Goal: Task Accomplishment & Management: Manage account settings

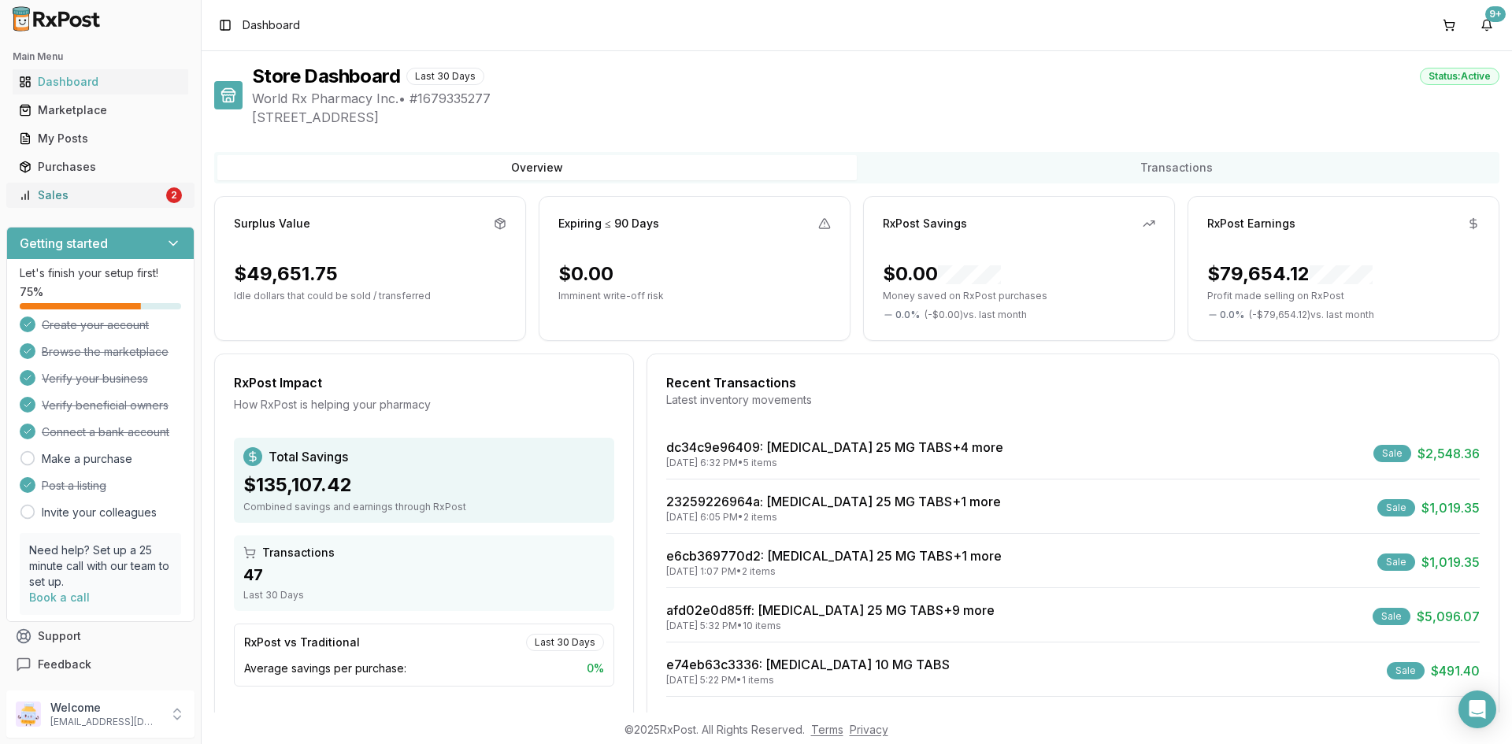
click at [56, 203] on link "Sales 2" at bounding box center [101, 195] width 176 height 28
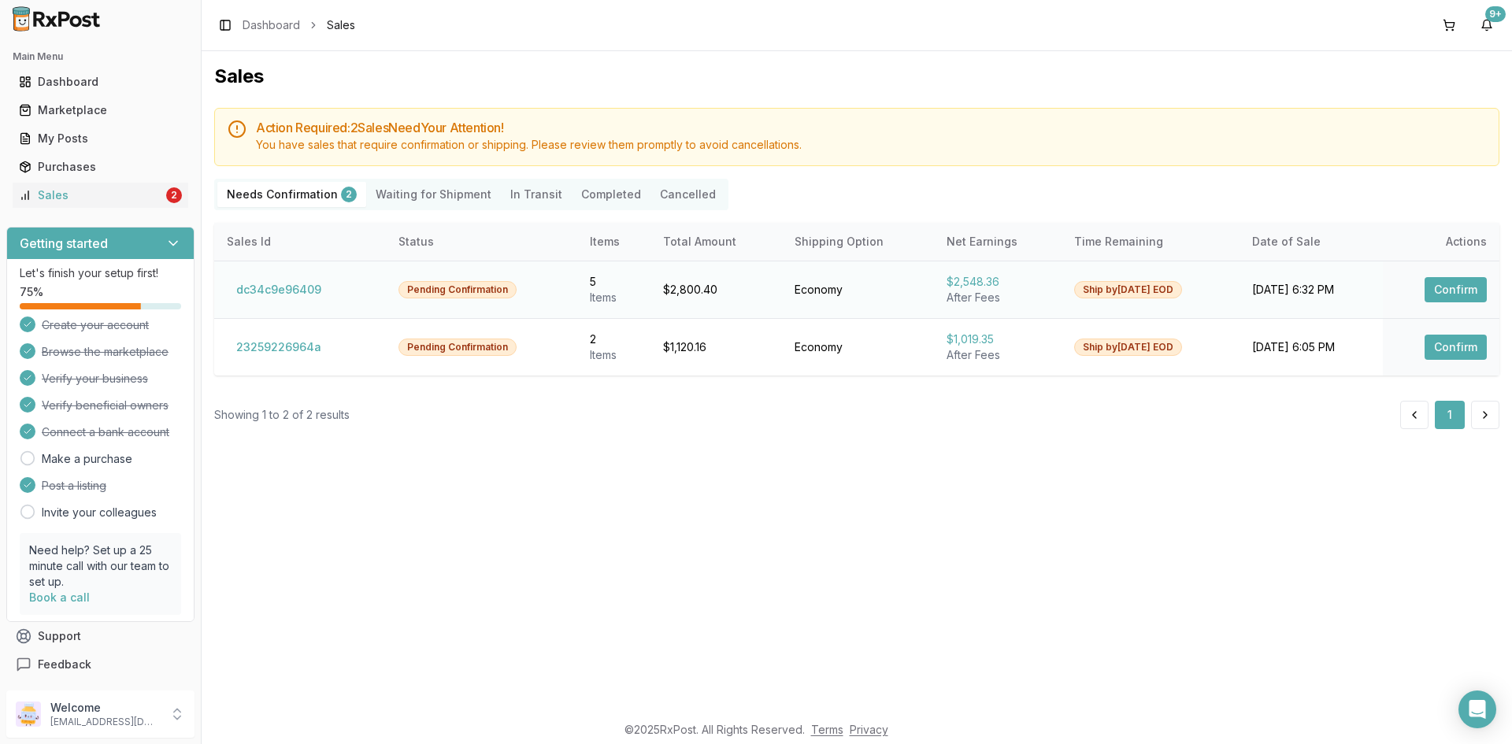
click at [1441, 291] on button "Confirm" at bounding box center [1456, 289] width 62 height 25
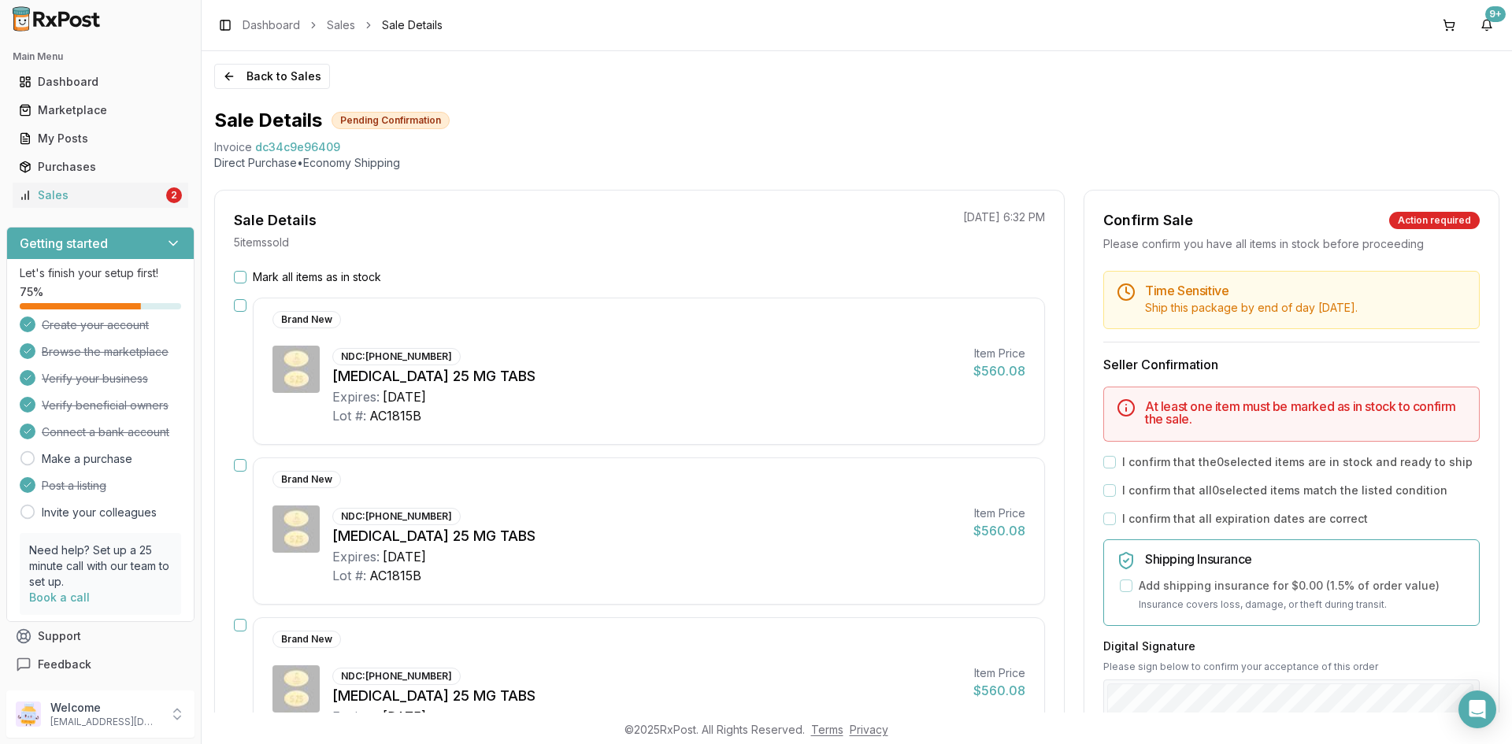
click at [243, 273] on button "Mark all items as in stock" at bounding box center [240, 277] width 13 height 13
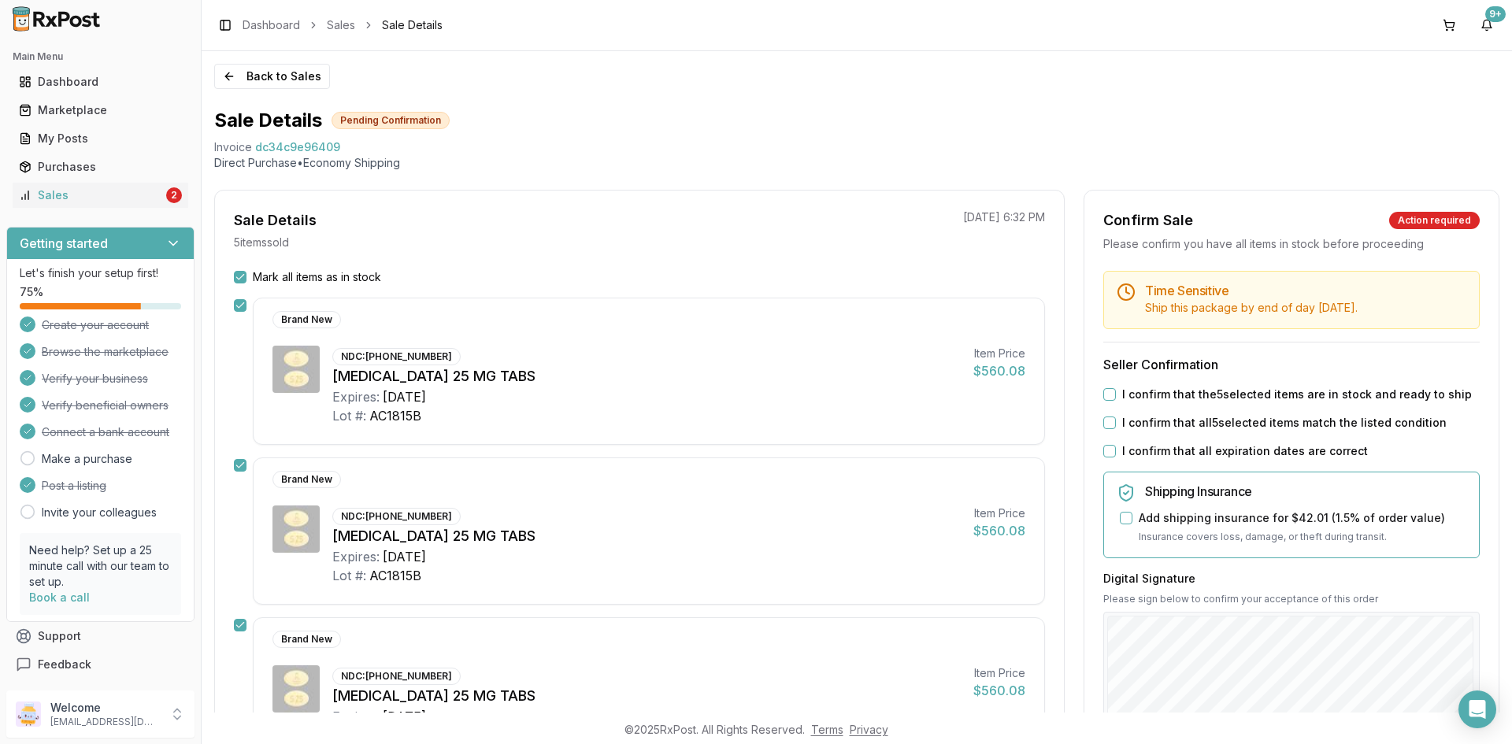
click at [1104, 399] on button "I confirm that the 5 selected items are in stock and ready to ship" at bounding box center [1110, 394] width 13 height 13
click at [1107, 426] on button "I confirm that all 5 selected items match the listed condition" at bounding box center [1110, 423] width 13 height 13
click at [1104, 451] on button "I confirm that all expiration dates are correct" at bounding box center [1110, 451] width 13 height 13
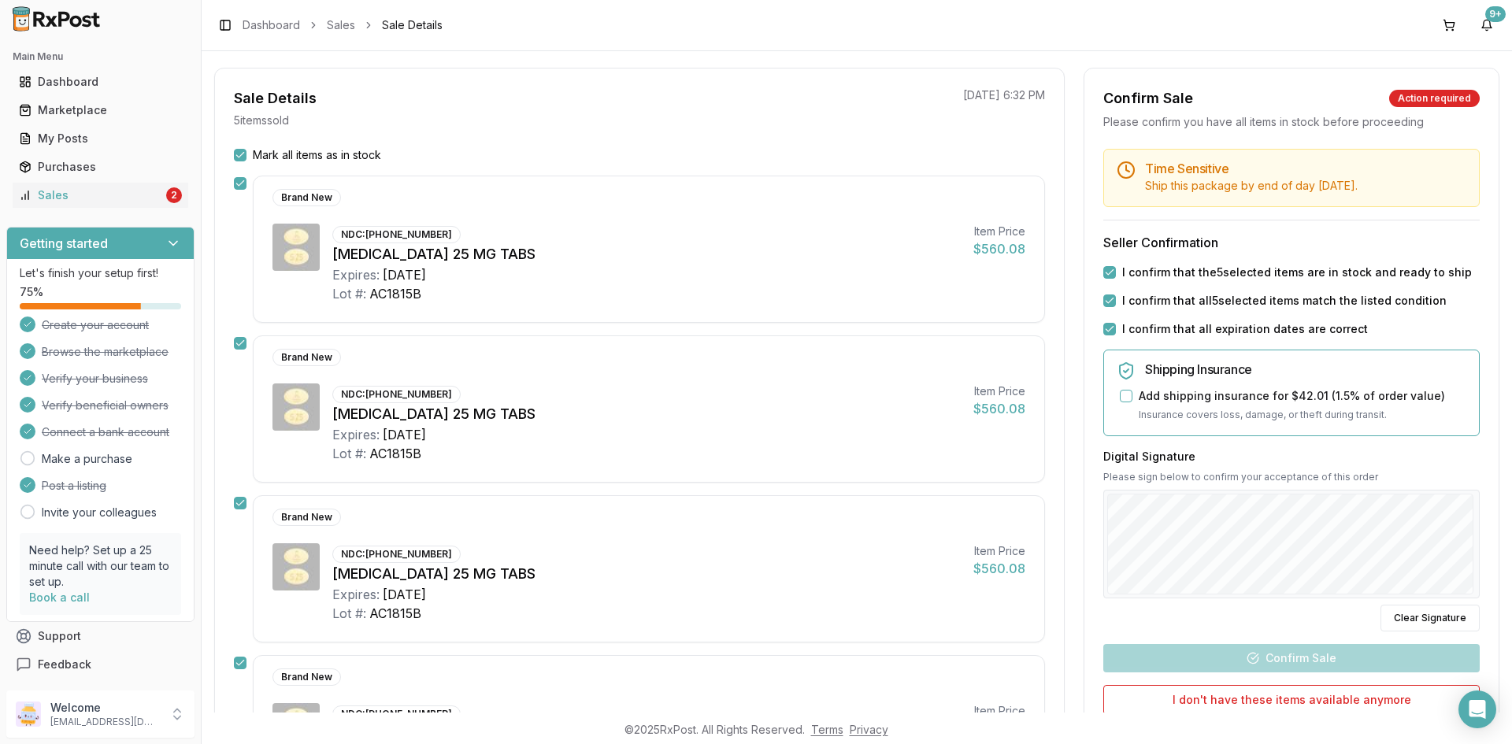
scroll to position [236, 0]
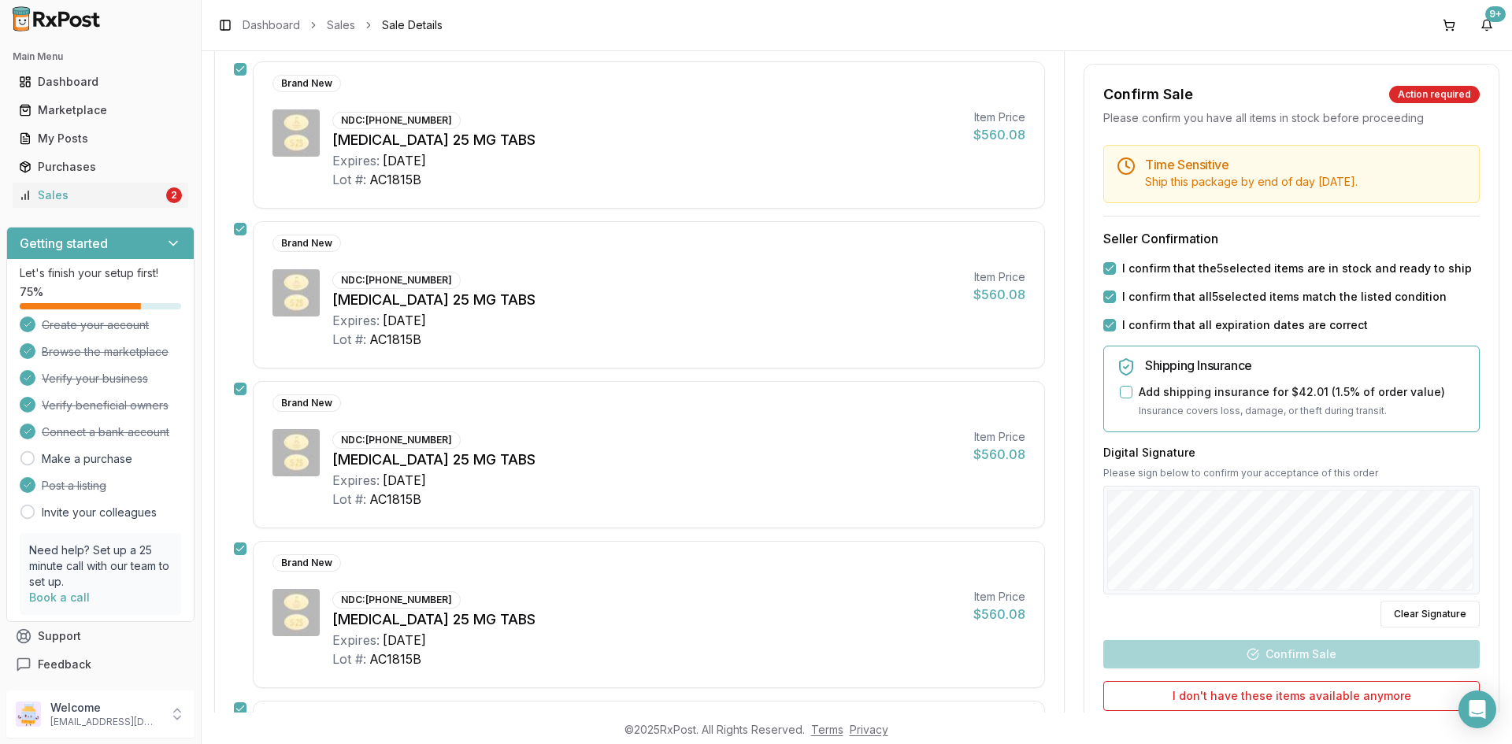
click at [1494, 469] on div "Back to Sales Sale Details Pending Confirmation Invoice dc34c9e96409 Direct Pur…" at bounding box center [857, 382] width 1311 height 662
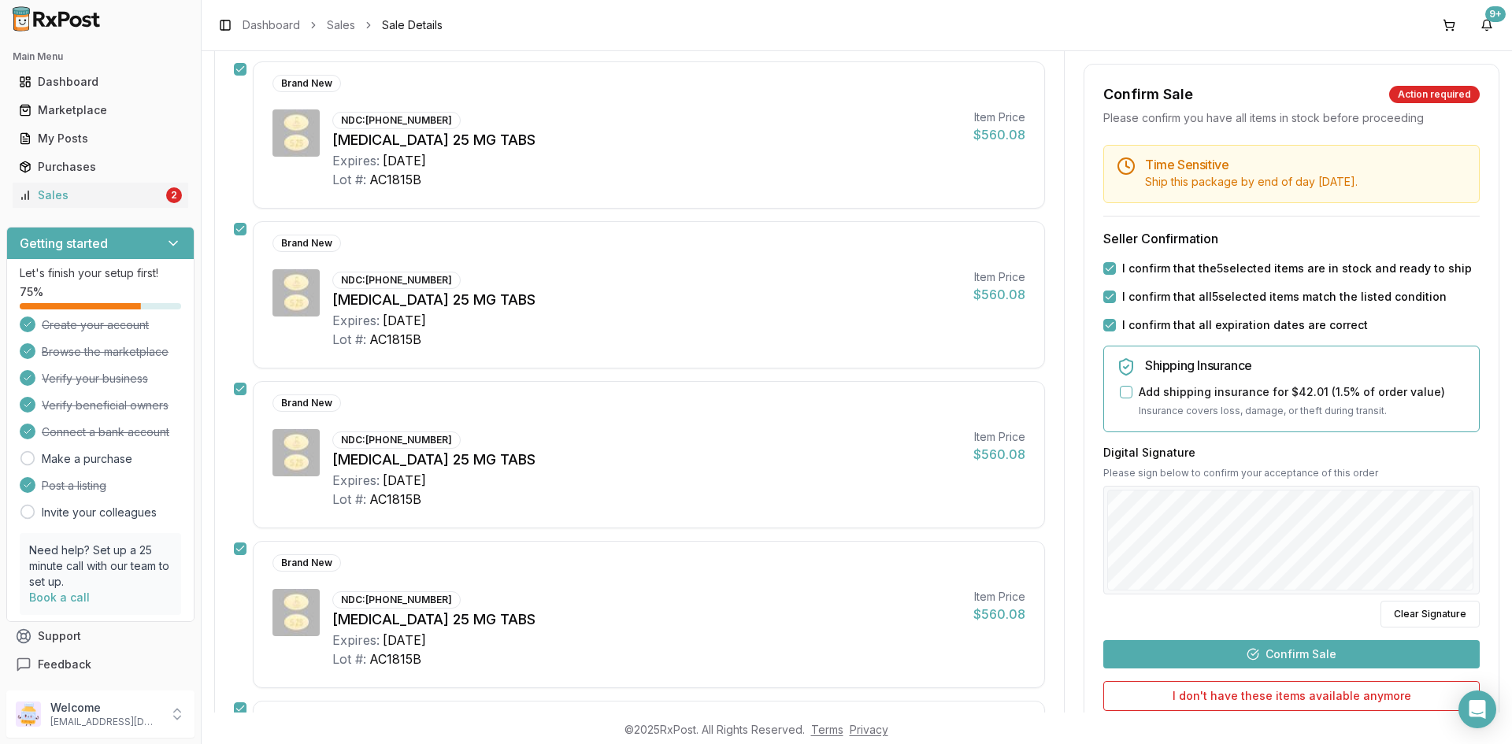
click at [1299, 655] on button "Confirm Sale" at bounding box center [1292, 654] width 377 height 28
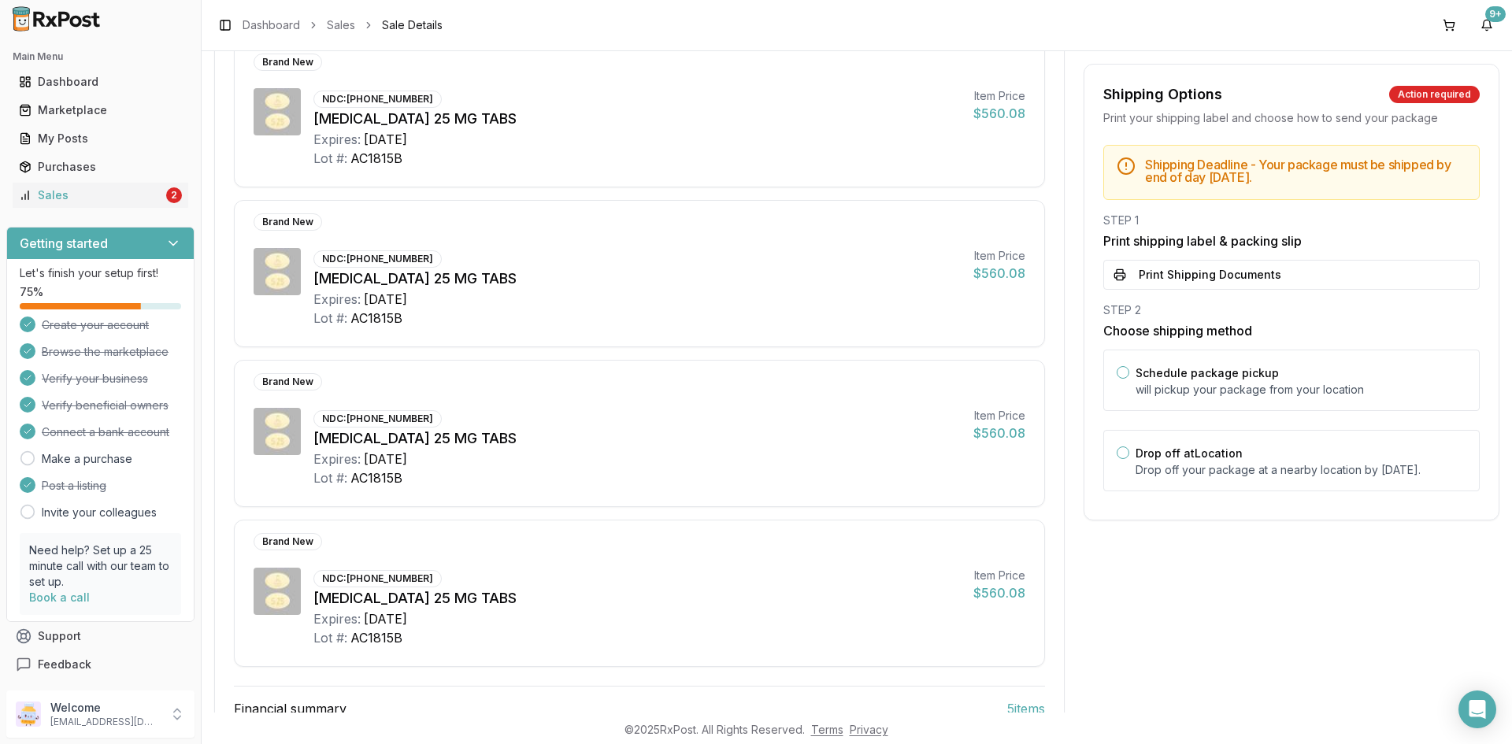
scroll to position [394, 0]
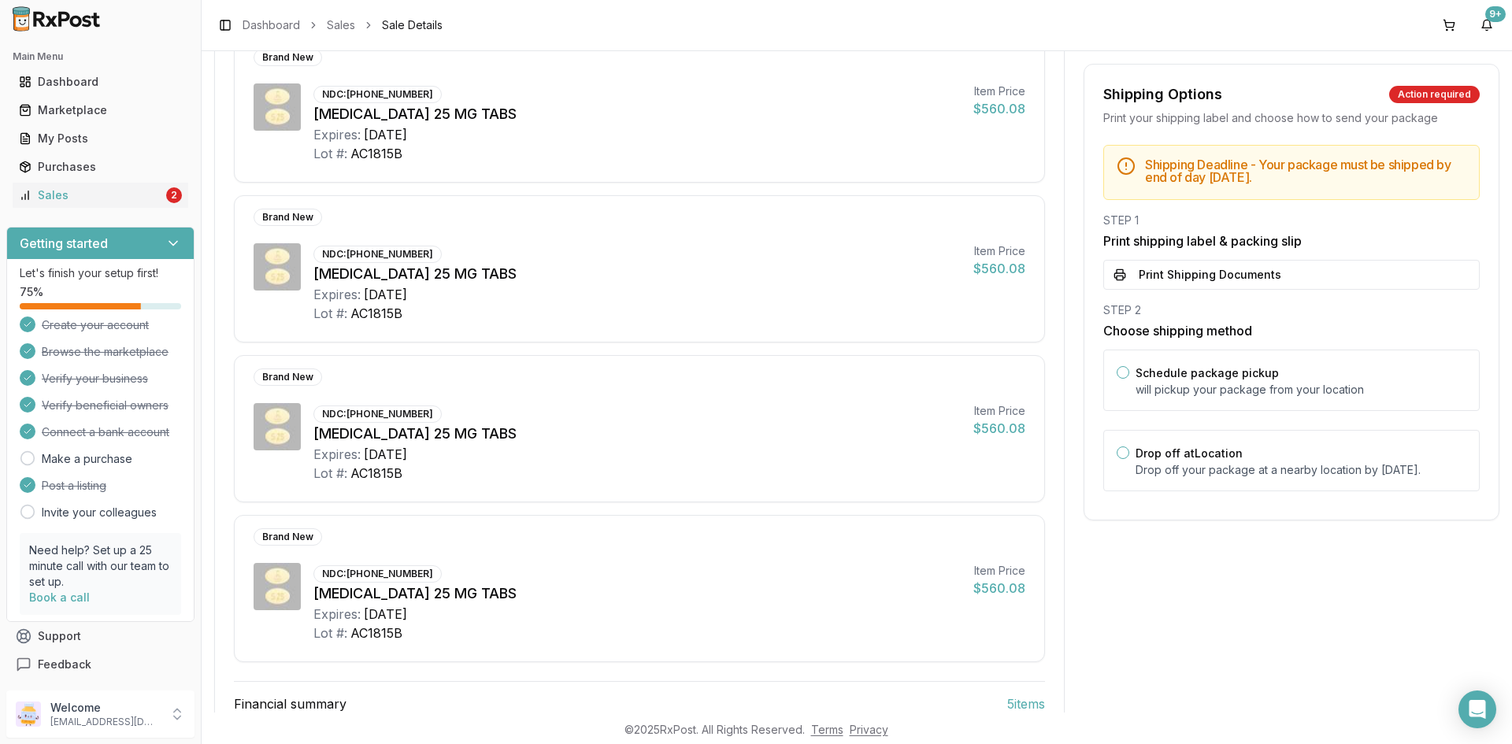
drag, startPoint x: 1135, startPoint y: 281, endPoint x: 1144, endPoint y: 284, distance: 9.2
click at [1136, 281] on button "Print Shipping Documents" at bounding box center [1292, 275] width 377 height 30
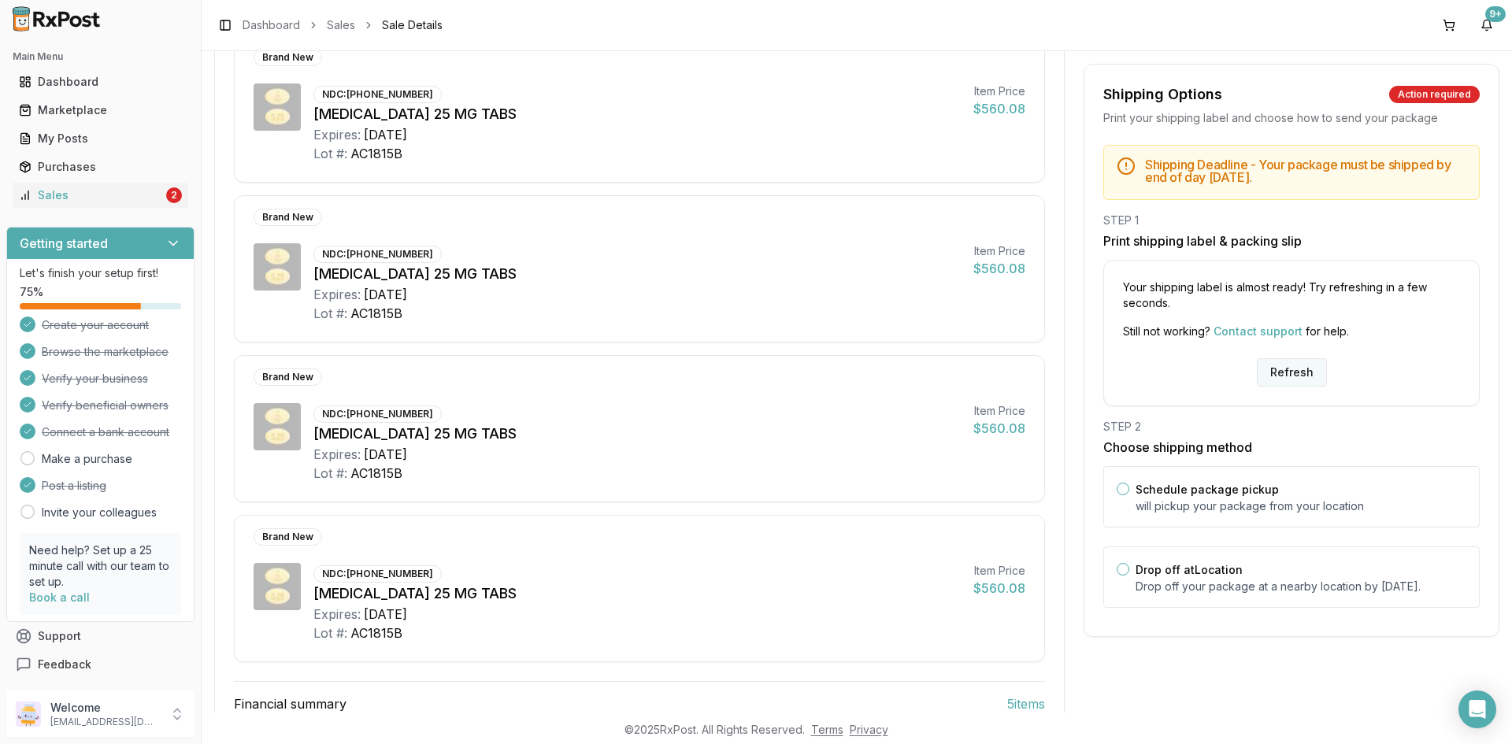
click at [1281, 380] on button "Refresh" at bounding box center [1292, 372] width 70 height 28
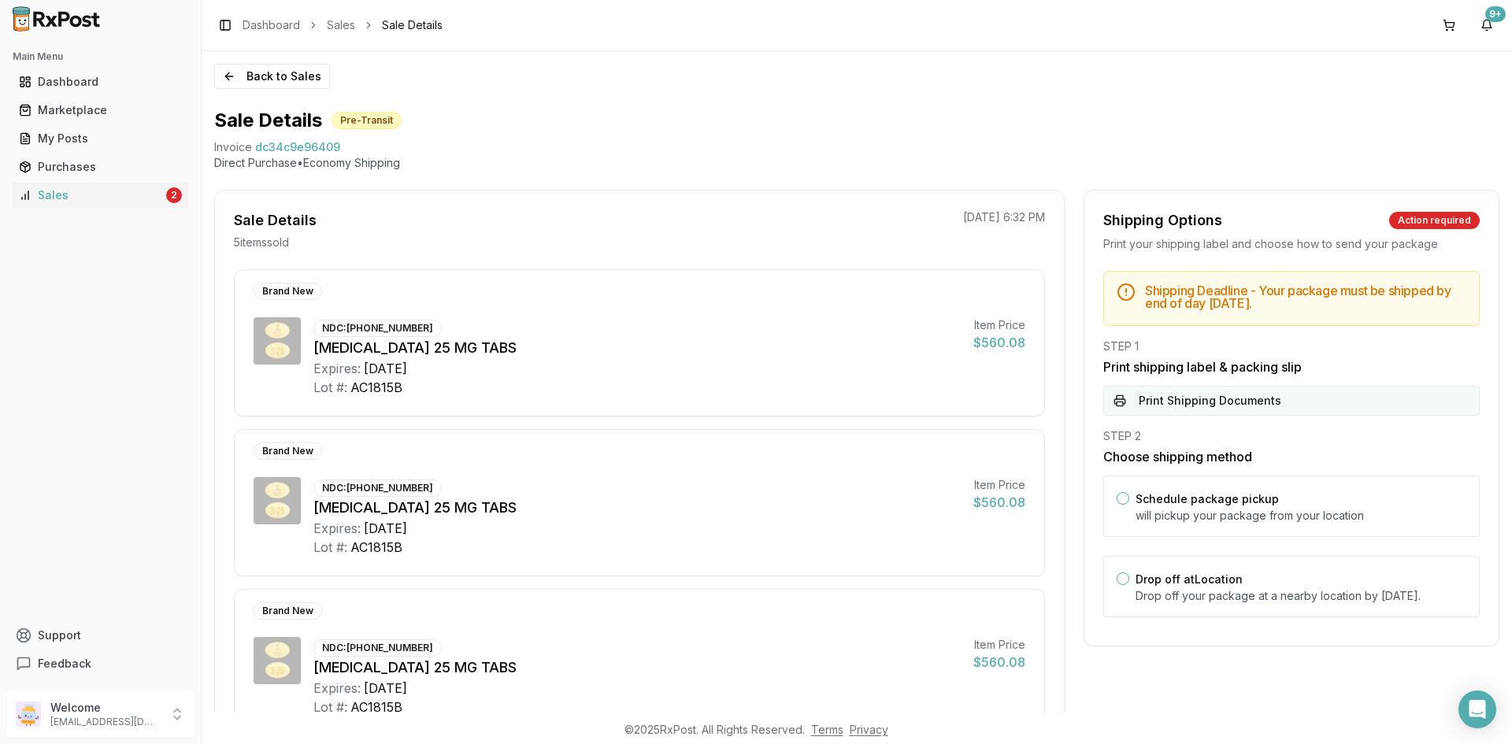
click at [1282, 401] on button "Print Shipping Documents" at bounding box center [1292, 401] width 377 height 30
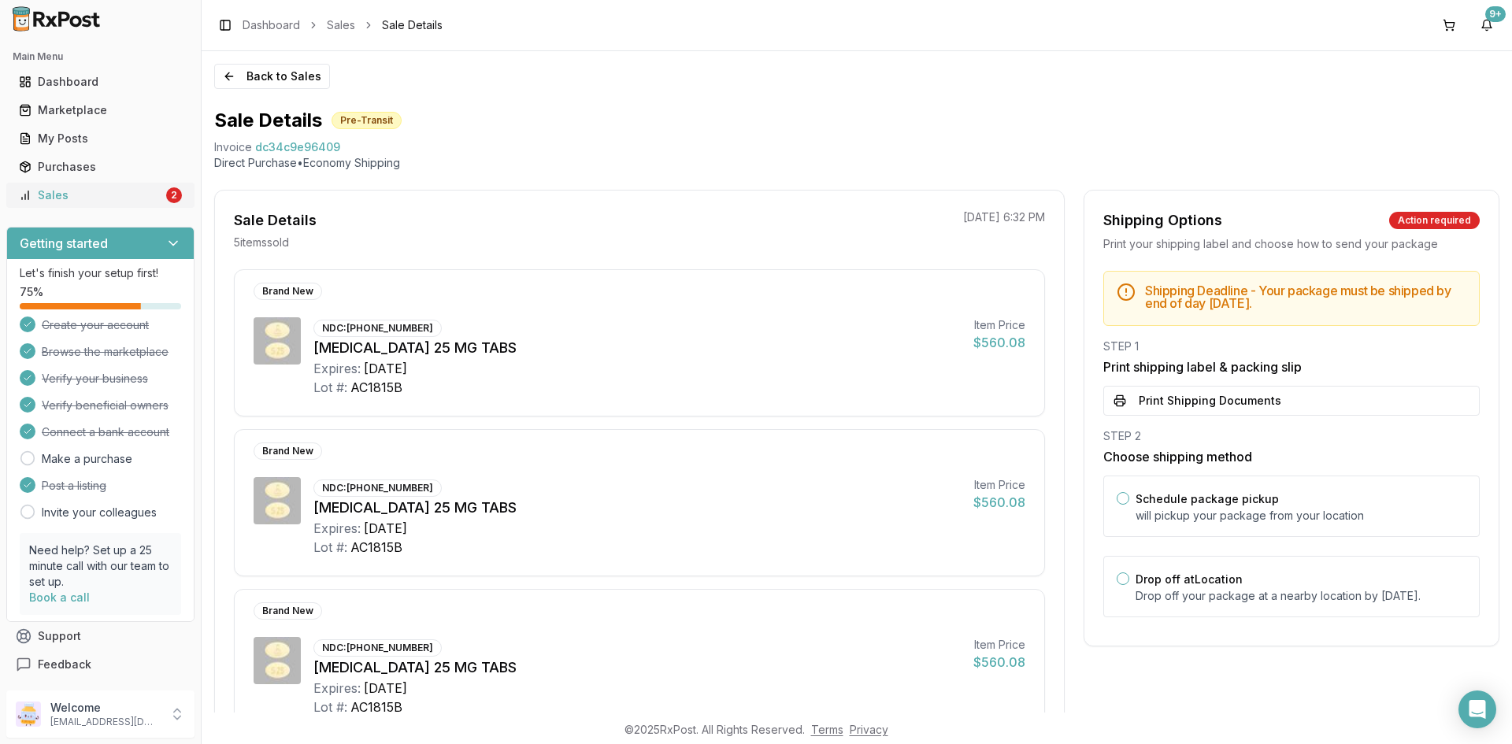
click at [119, 202] on div "Sales" at bounding box center [91, 195] width 144 height 16
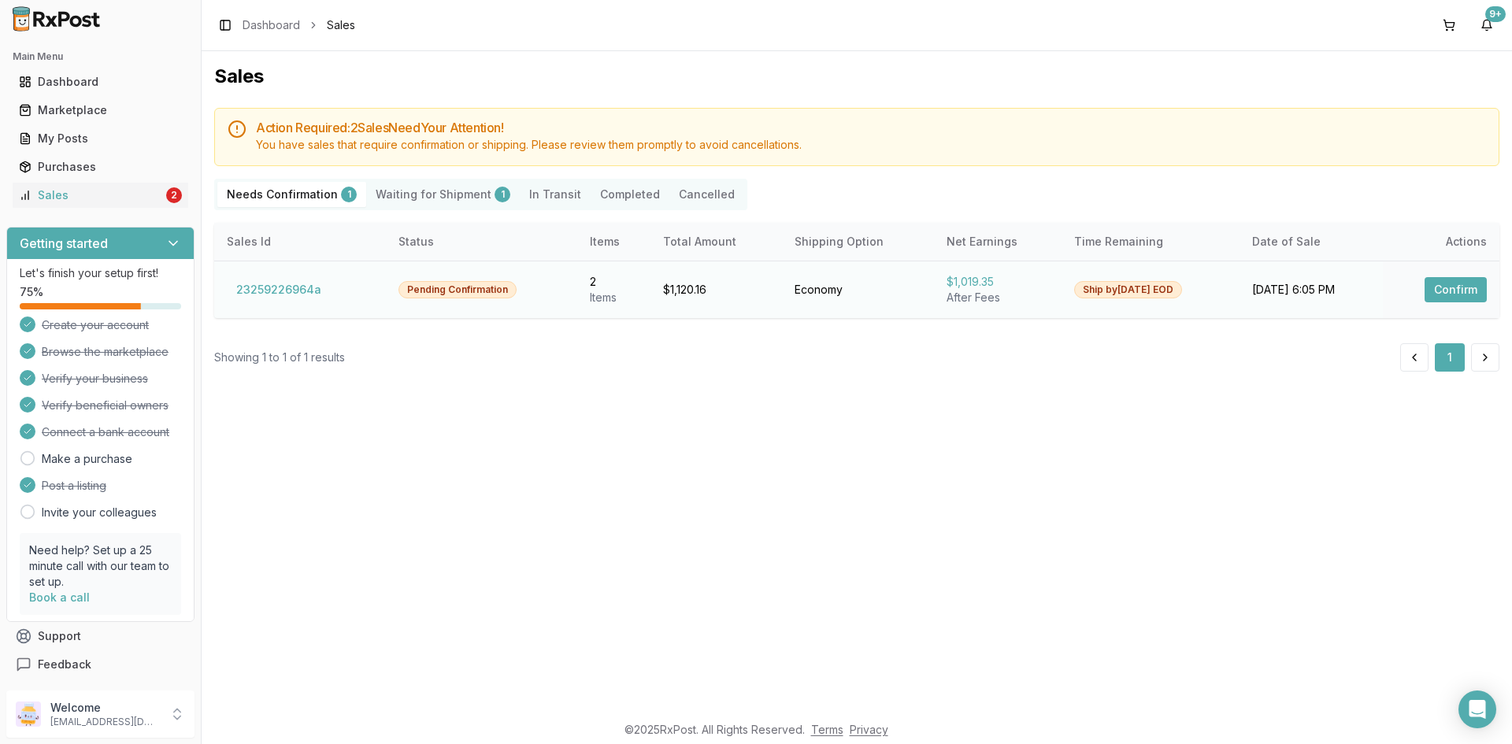
click at [1452, 287] on button "Confirm" at bounding box center [1456, 289] width 62 height 25
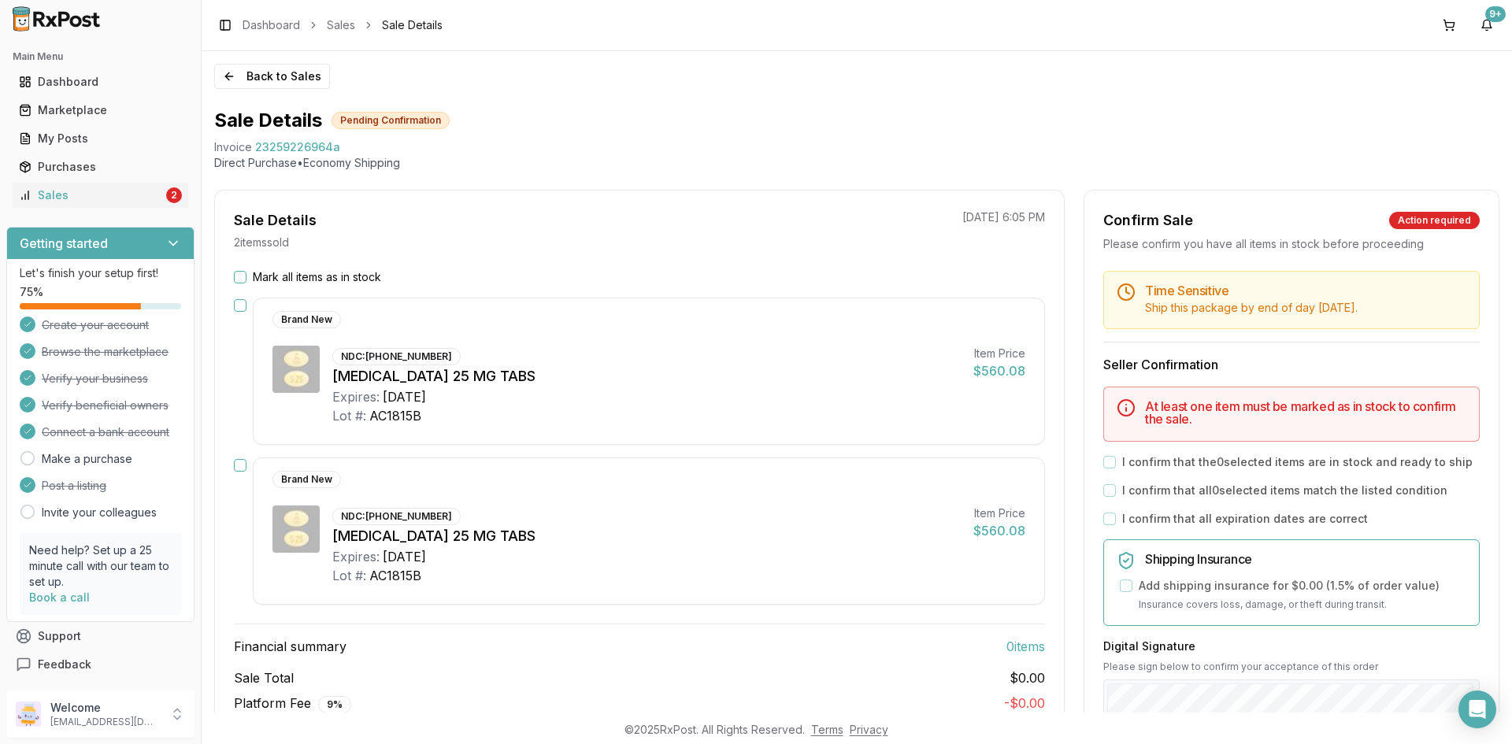
scroll to position [79, 0]
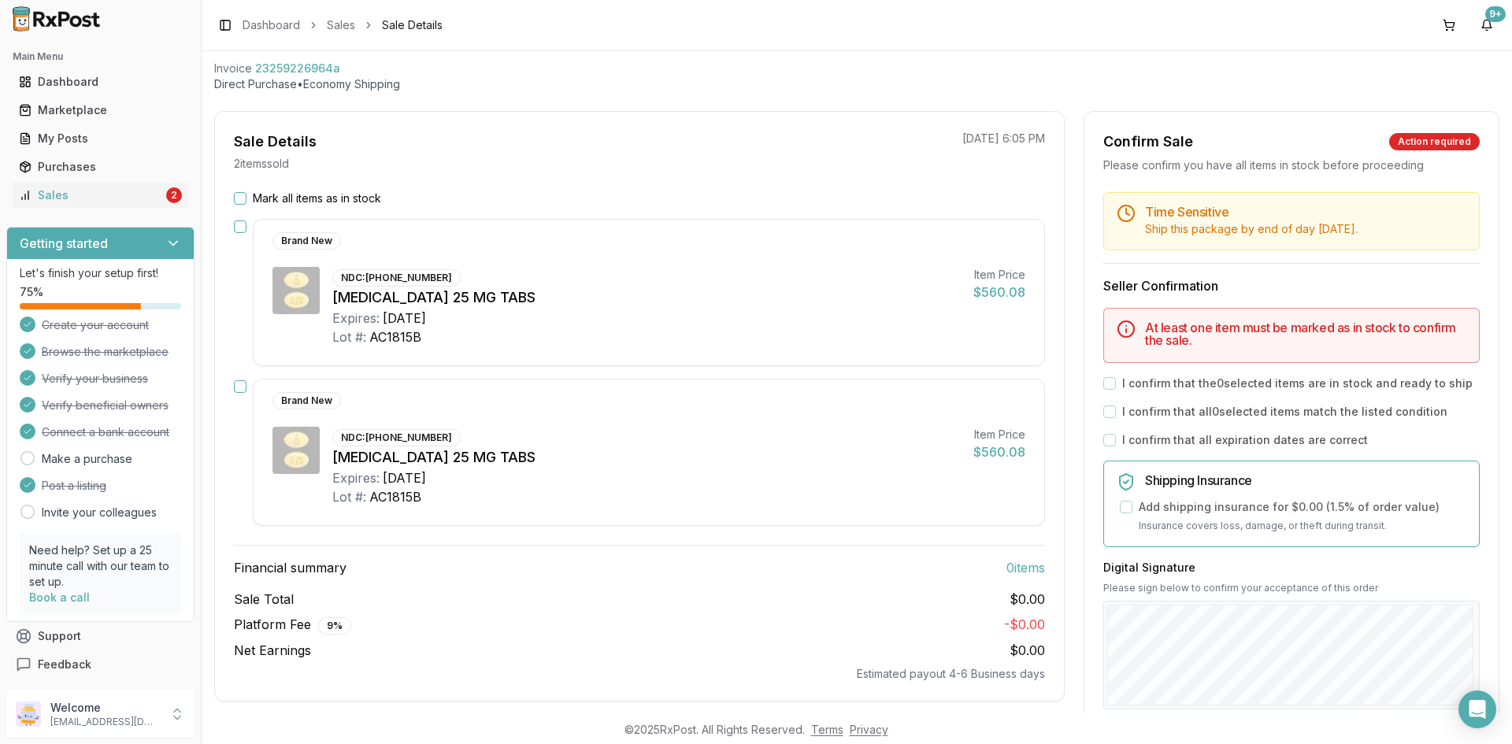
click at [239, 200] on button "Mark all items as in stock" at bounding box center [240, 198] width 13 height 13
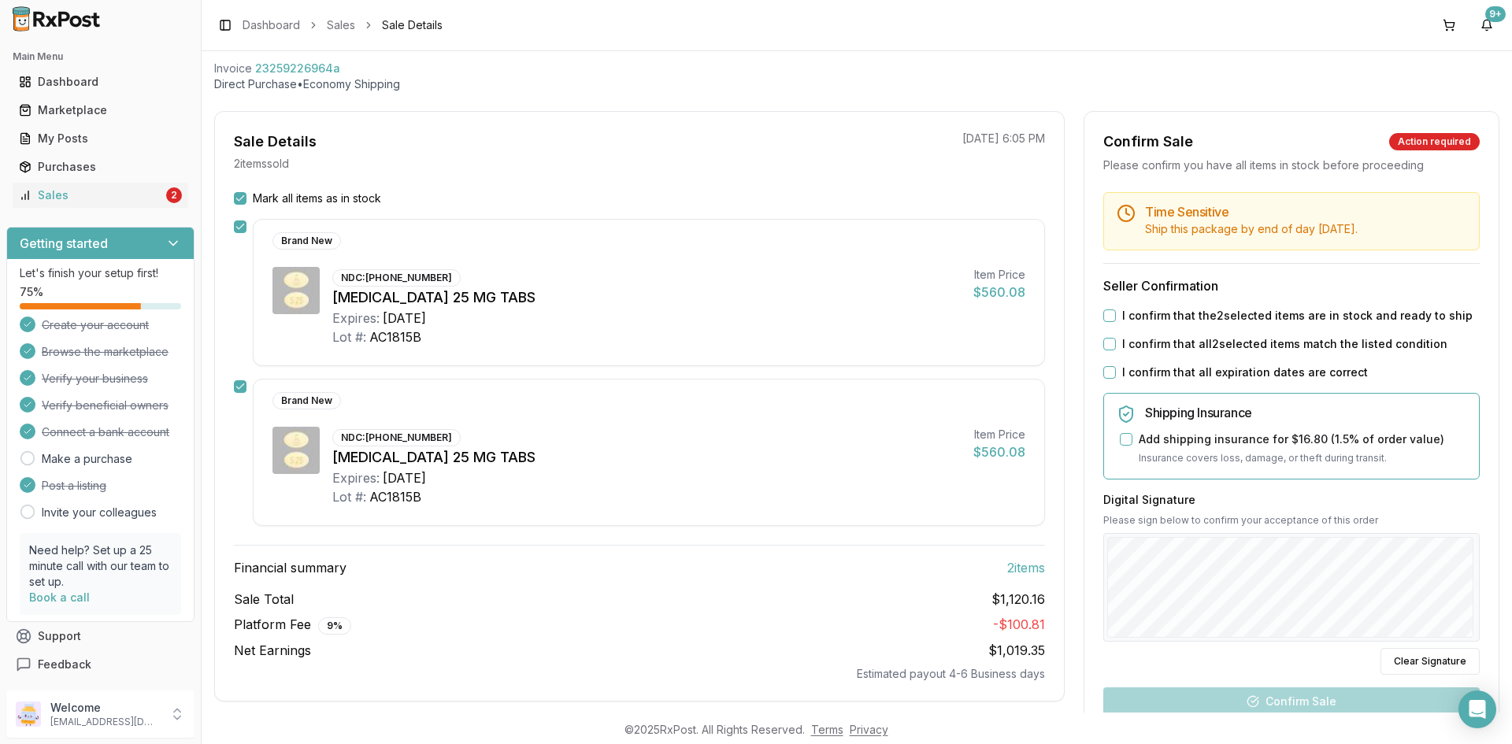
click at [1105, 314] on button "I confirm that the 2 selected items are in stock and ready to ship" at bounding box center [1110, 316] width 13 height 13
click at [1104, 343] on button "I confirm that all 2 selected items match the listed condition" at bounding box center [1110, 344] width 13 height 13
click at [1104, 370] on button "I confirm that all expiration dates are correct" at bounding box center [1110, 372] width 13 height 13
click at [1481, 551] on div "Time Sensitive Ship this package by end of day Tuesday, September 16th . Seller…" at bounding box center [1292, 525] width 414 height 666
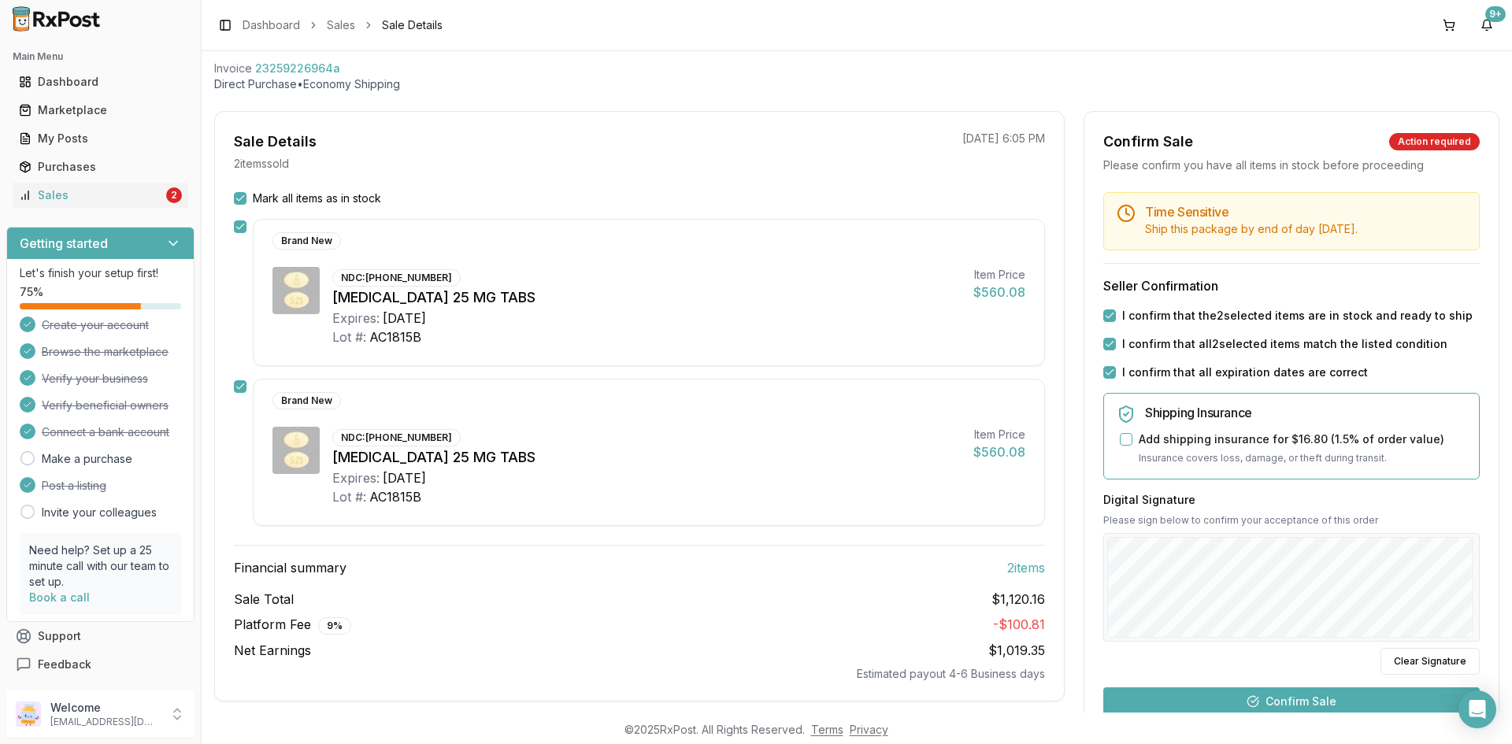
click at [1352, 701] on button "Confirm Sale" at bounding box center [1292, 702] width 377 height 28
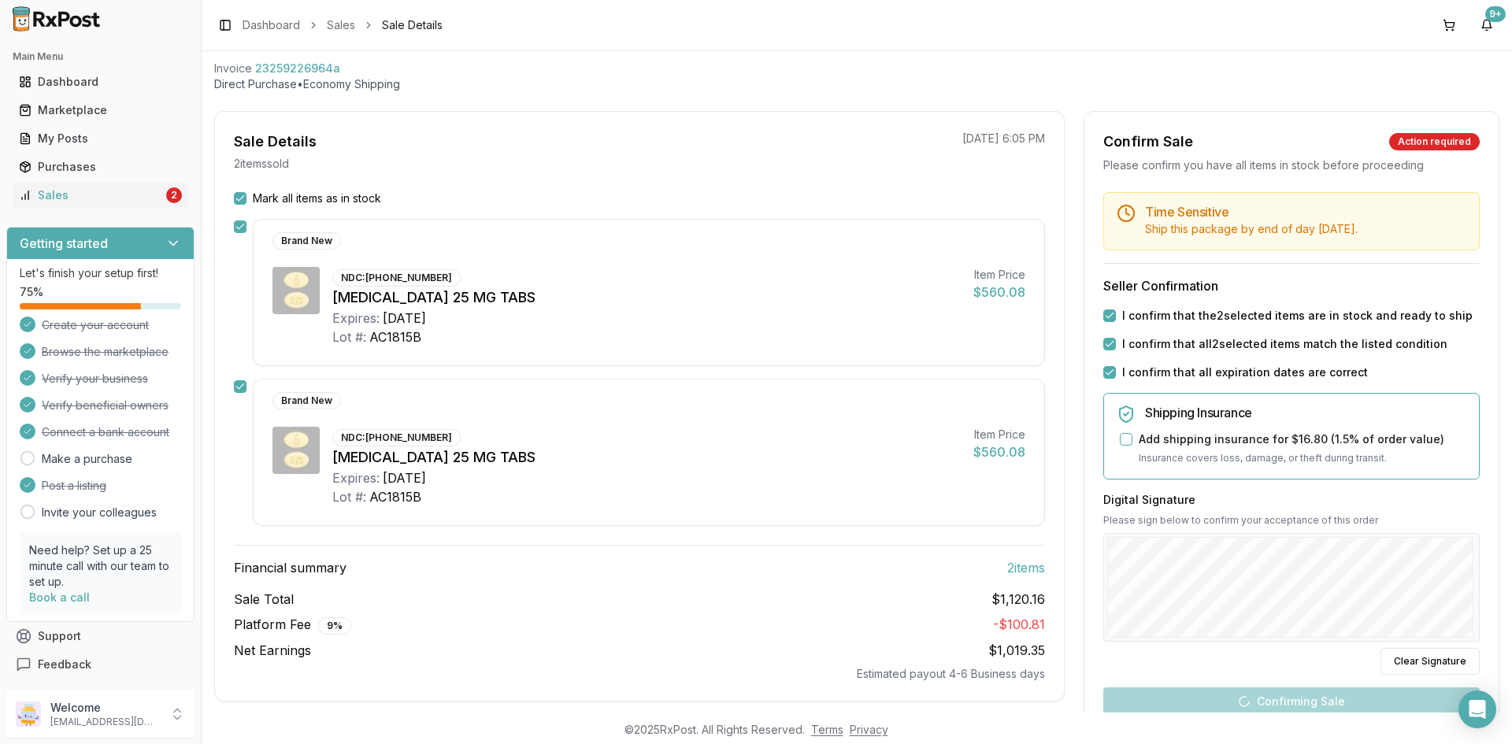
scroll to position [65, 0]
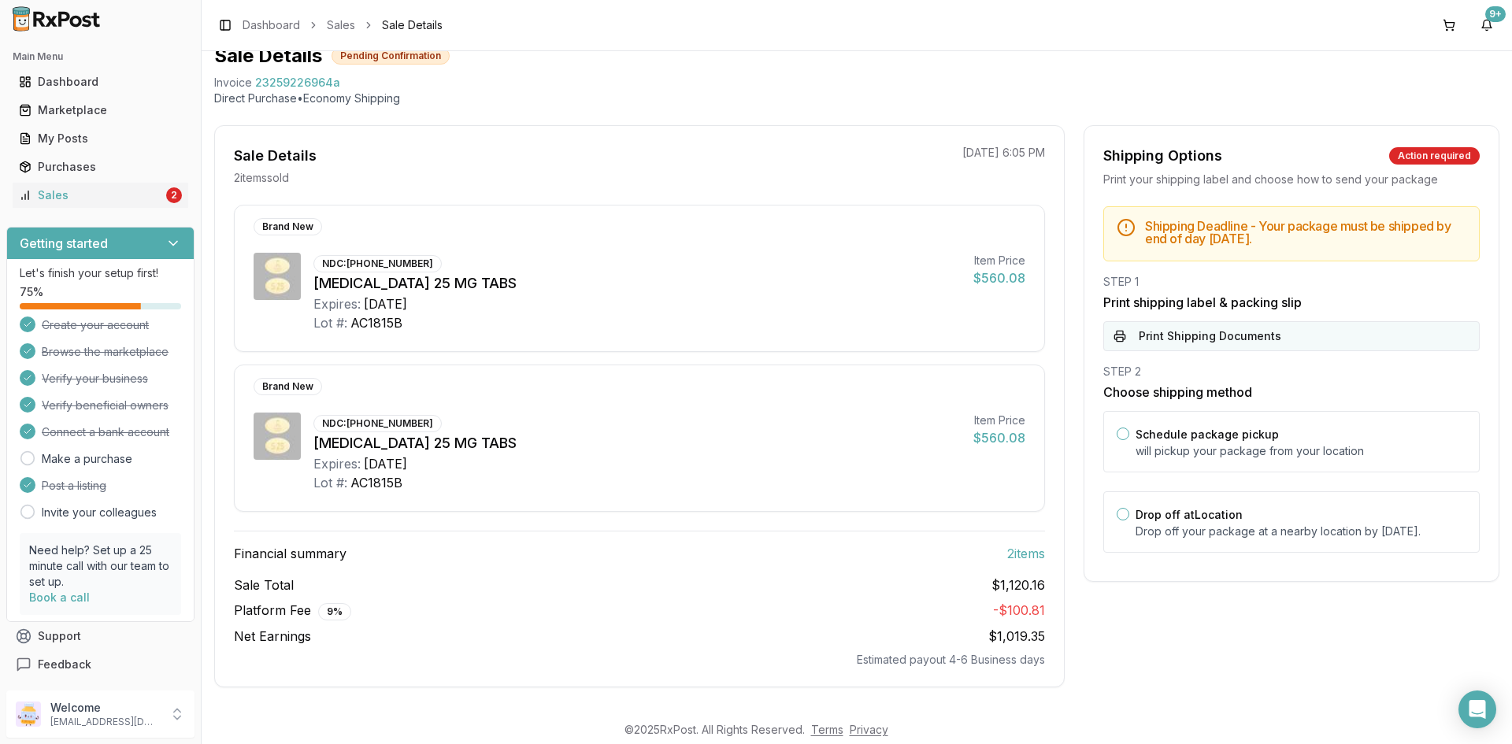
click at [1199, 339] on button "Print Shipping Documents" at bounding box center [1292, 336] width 377 height 30
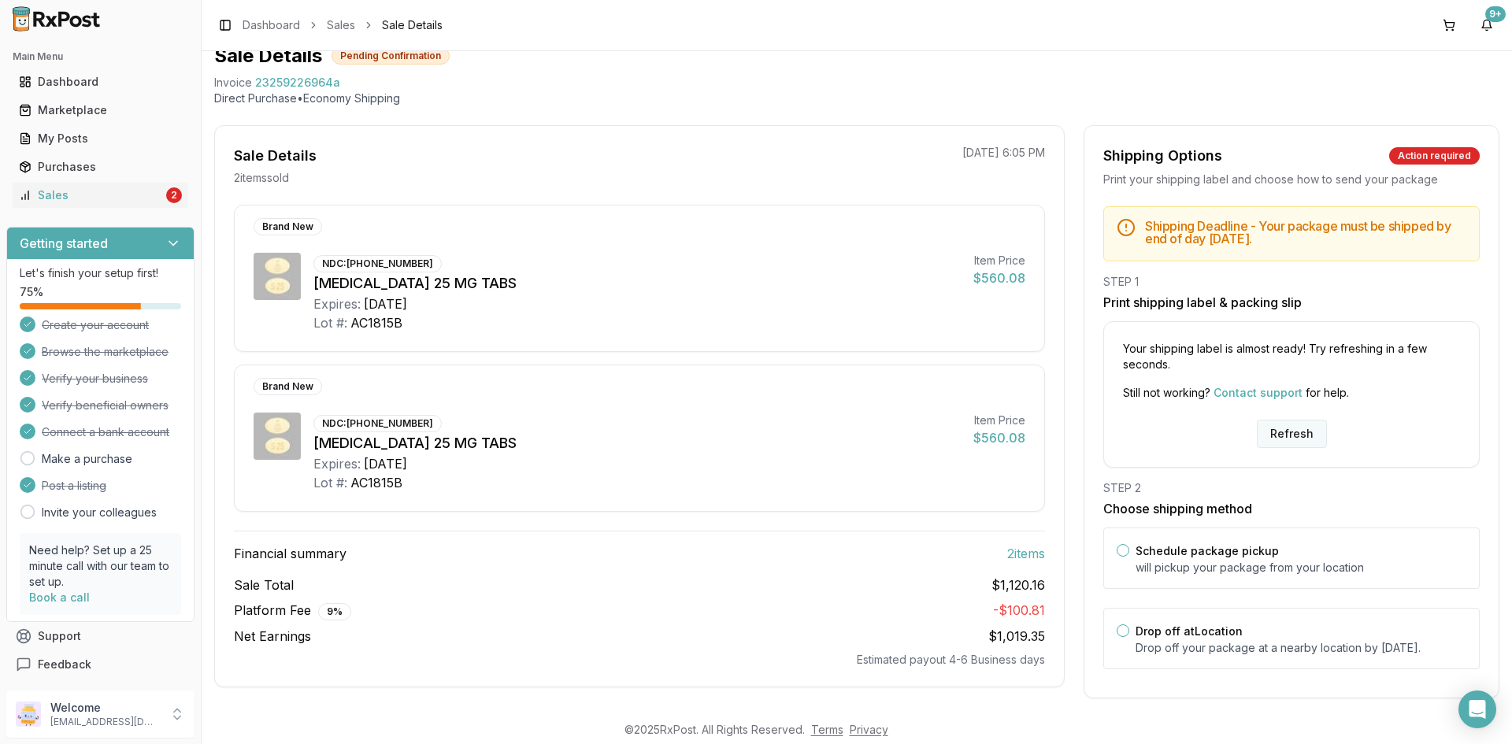
click at [1281, 429] on button "Refresh" at bounding box center [1292, 434] width 70 height 28
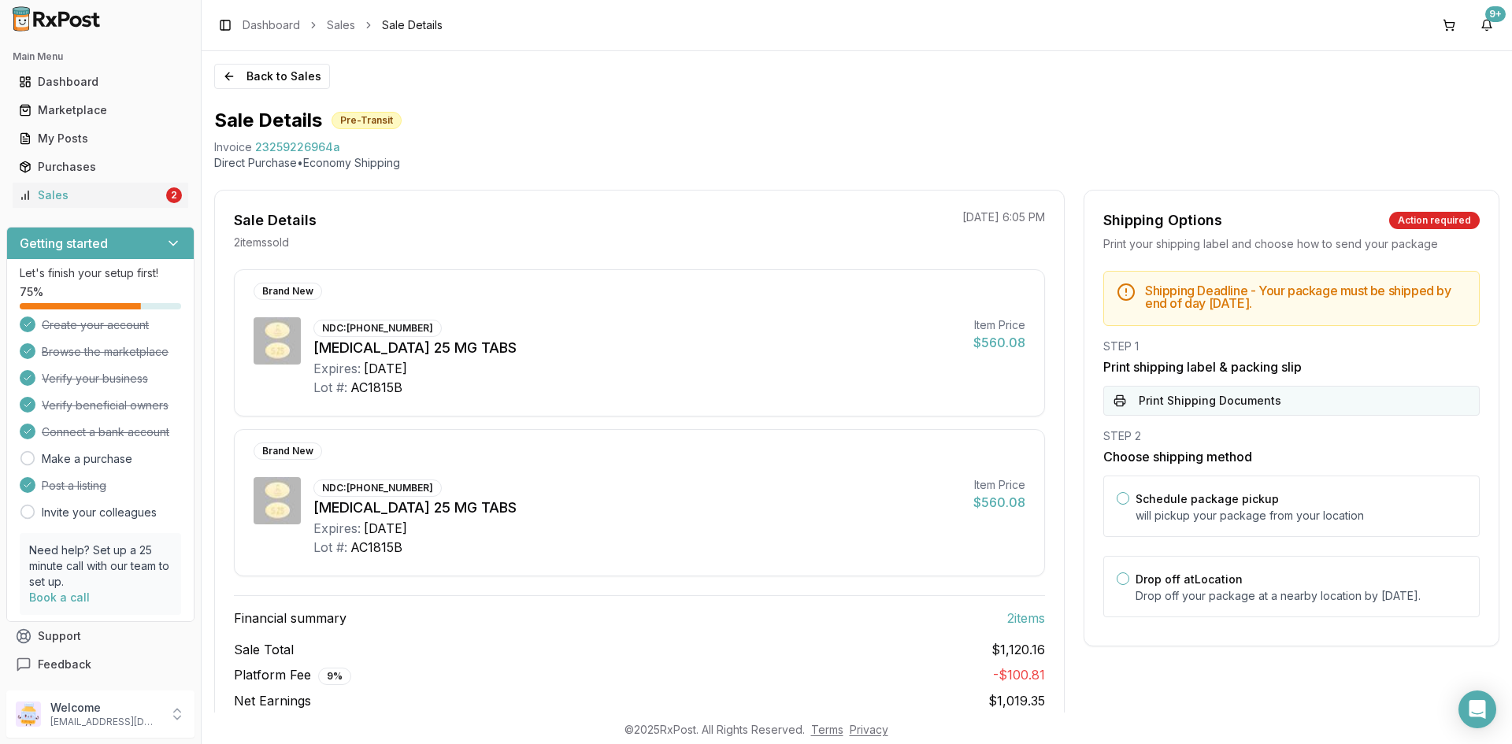
click at [1282, 400] on button "Print Shipping Documents" at bounding box center [1292, 401] width 377 height 30
click at [69, 201] on div "Sales" at bounding box center [91, 195] width 144 height 16
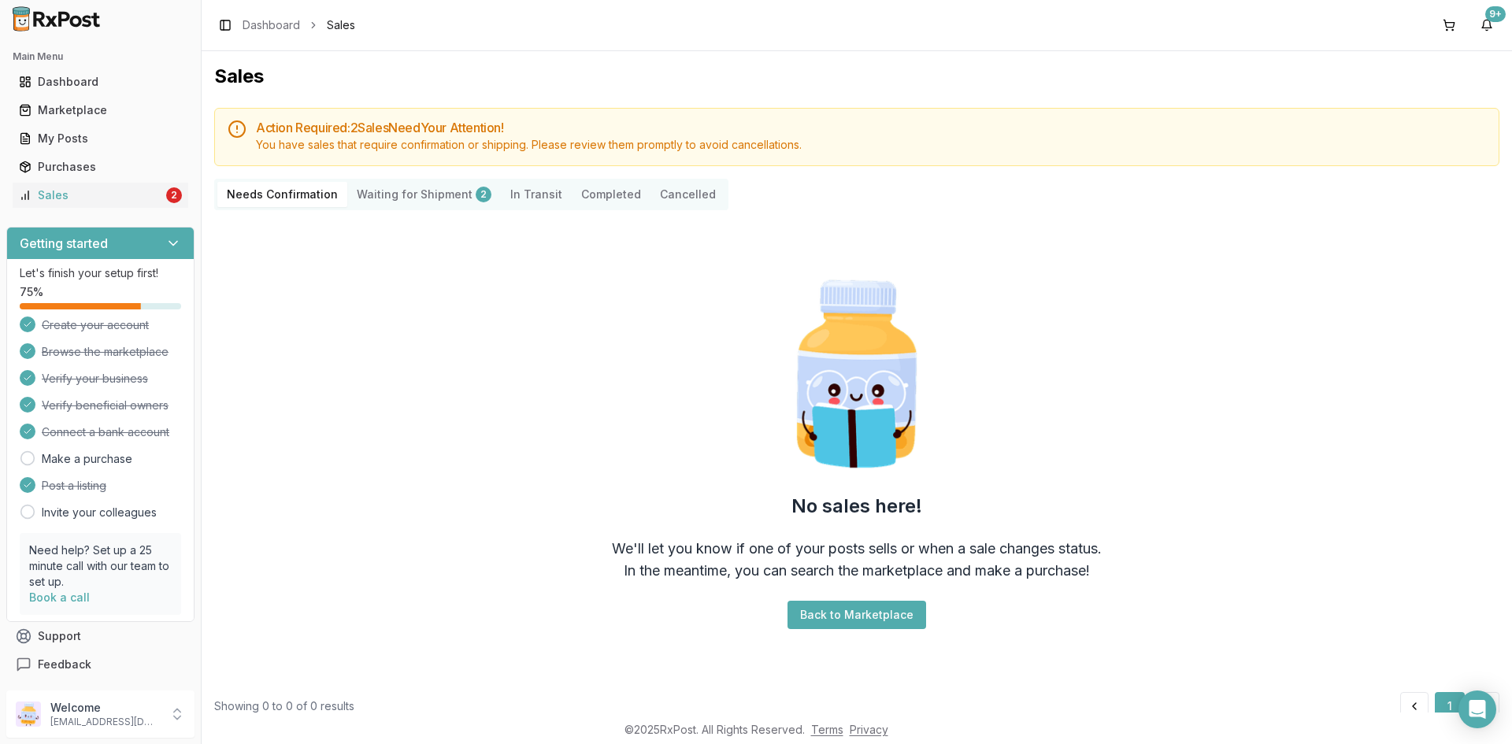
click at [438, 196] on Shipment "Waiting for Shipment 2" at bounding box center [424, 194] width 154 height 25
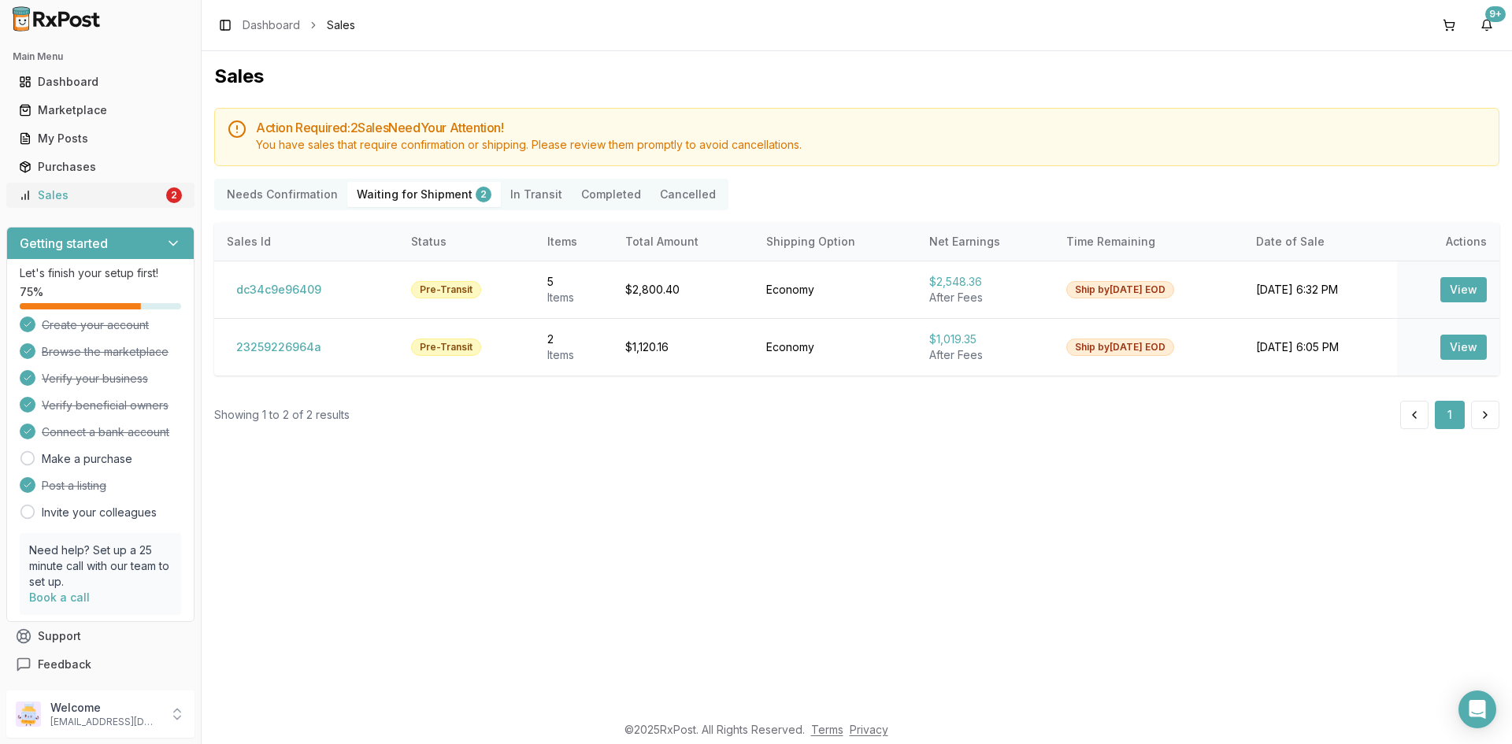
click at [124, 194] on div "Sales" at bounding box center [91, 195] width 144 height 16
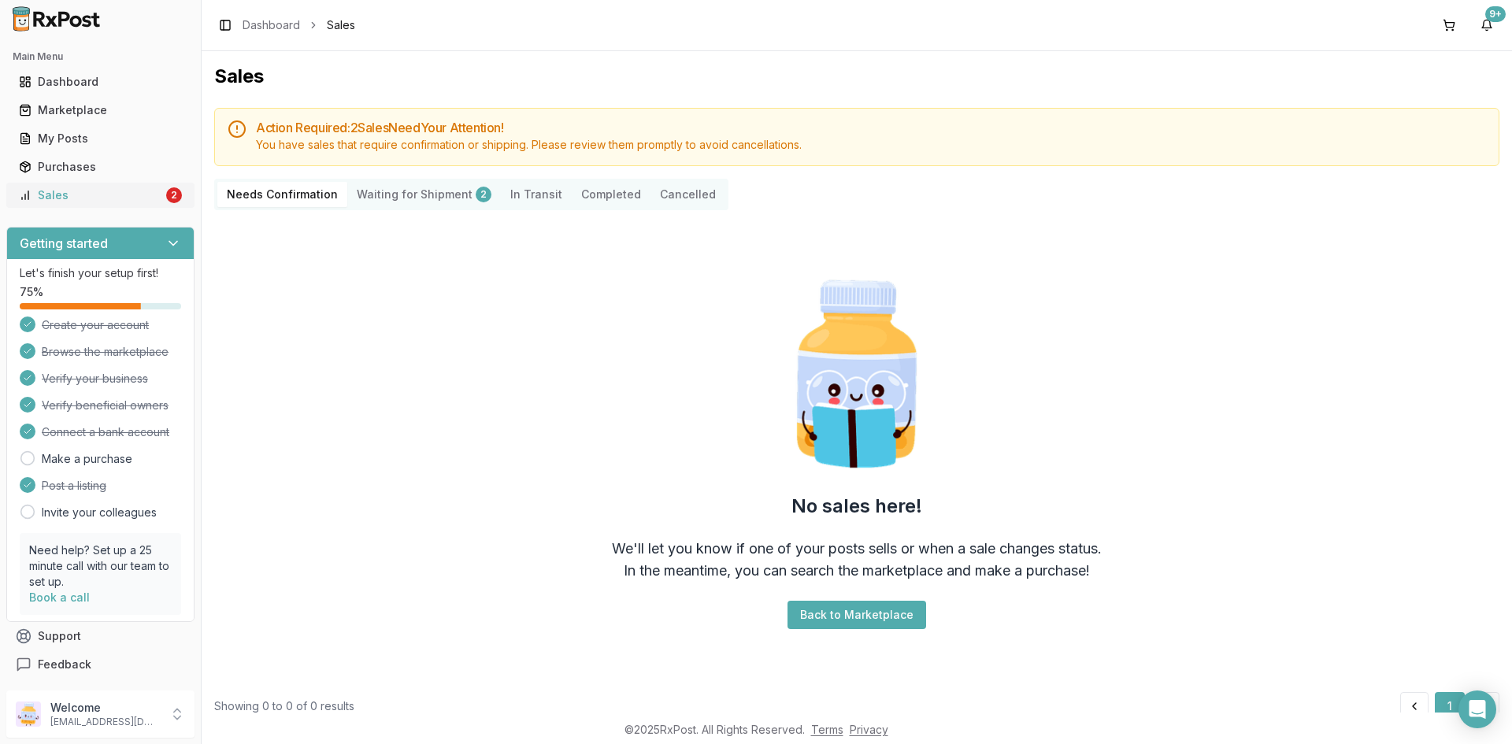
click at [105, 202] on div "Sales" at bounding box center [91, 195] width 144 height 16
click at [89, 195] on div "Sales" at bounding box center [91, 195] width 144 height 16
click at [106, 187] on link "Sales 2" at bounding box center [101, 195] width 176 height 28
